Goal: Check status: Check status

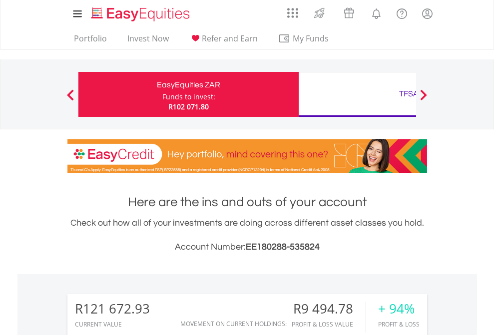
scroll to position [96, 157]
click at [162, 94] on div "Funds to invest:" at bounding box center [188, 97] width 53 height 10
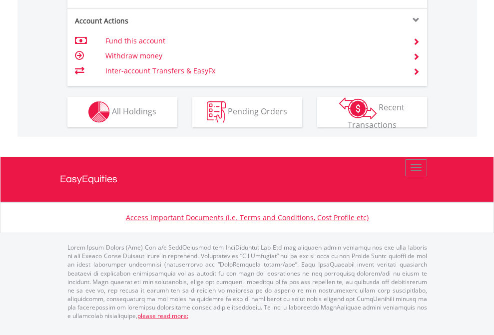
scroll to position [1018, 0]
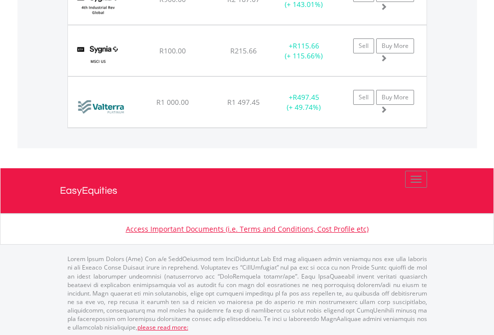
scroll to position [72, 0]
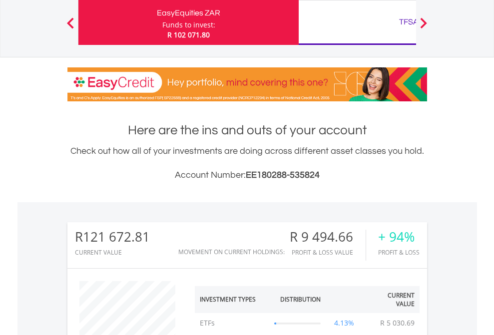
click at [357, 22] on div "TFSA" at bounding box center [409, 22] width 208 height 14
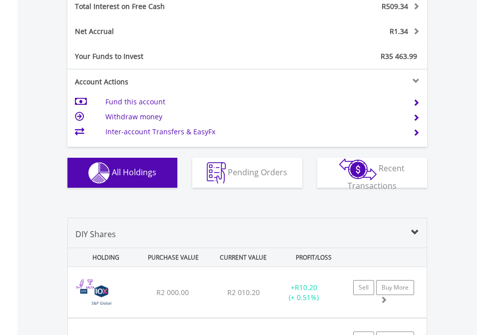
scroll to position [1152, 0]
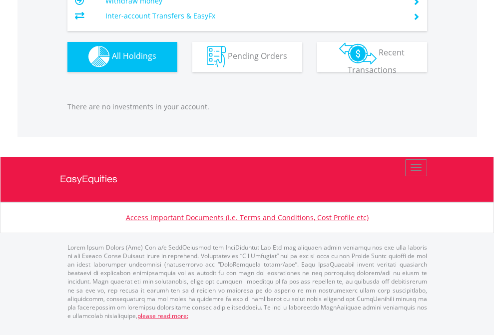
scroll to position [96, 157]
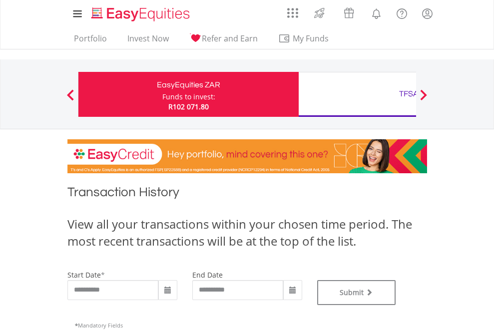
type input "**********"
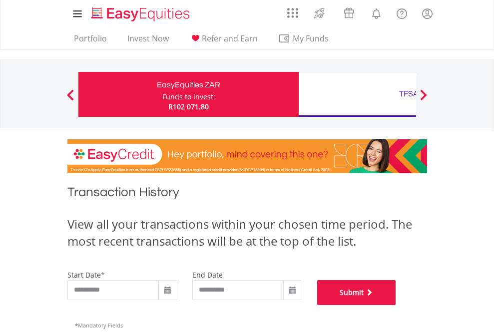
click at [396, 305] on button "Submit" at bounding box center [356, 292] width 79 height 25
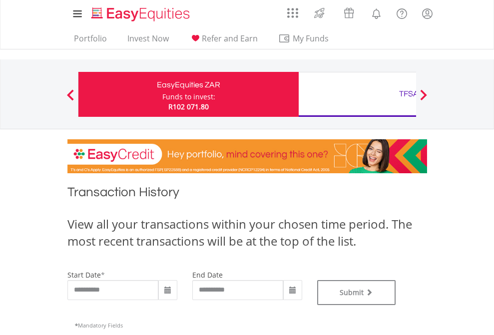
click at [357, 94] on div "TFSA" at bounding box center [409, 94] width 208 height 14
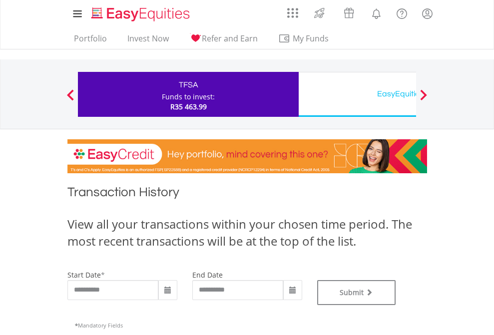
type input "**********"
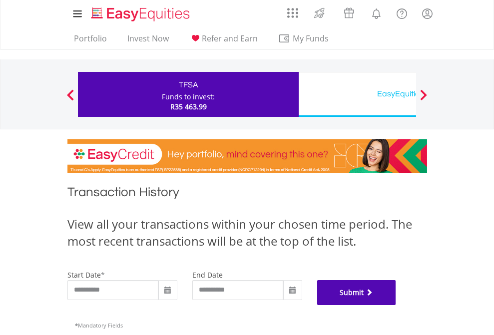
click at [396, 305] on button "Submit" at bounding box center [356, 292] width 79 height 25
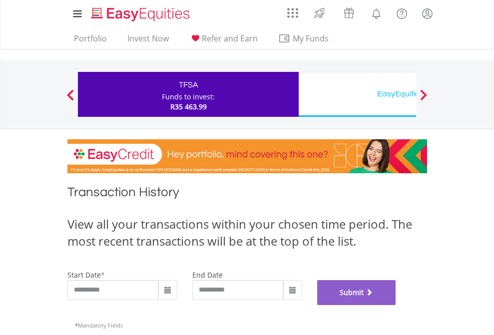
scroll to position [405, 0]
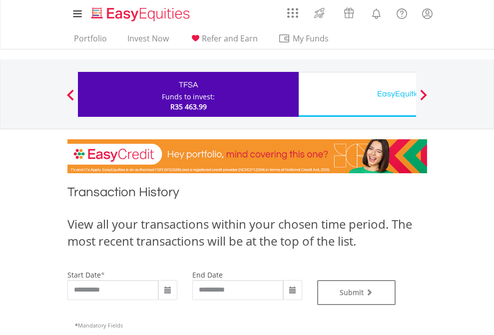
click at [357, 94] on div "EasyEquities USD" at bounding box center [409, 94] width 208 height 14
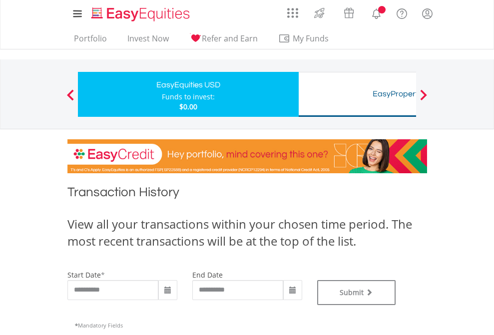
type input "**********"
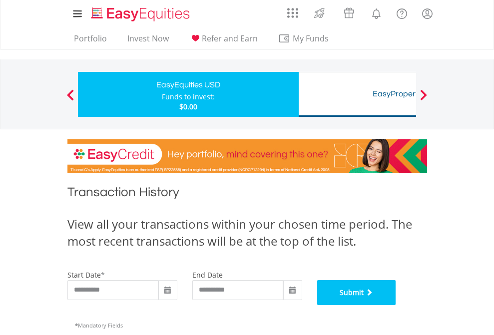
click at [396, 305] on button "Submit" at bounding box center [356, 292] width 79 height 25
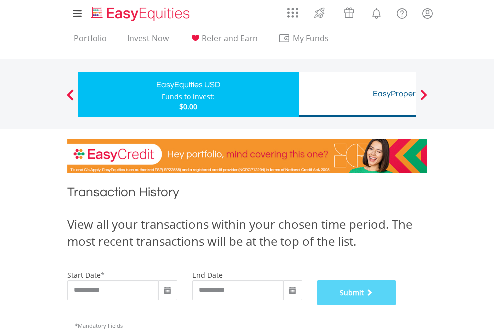
scroll to position [405, 0]
